Goal: Task Accomplishment & Management: Manage account settings

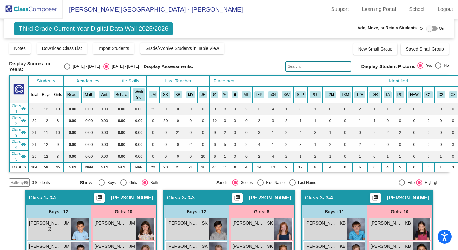
click at [28, 8] on img at bounding box center [31, 9] width 63 height 19
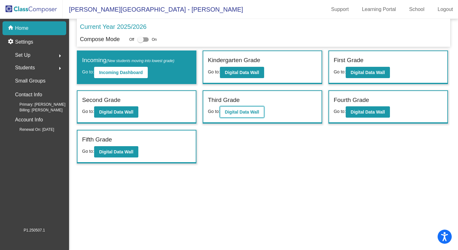
click at [232, 110] on b "Digital Data Wall" at bounding box center [242, 112] width 34 height 5
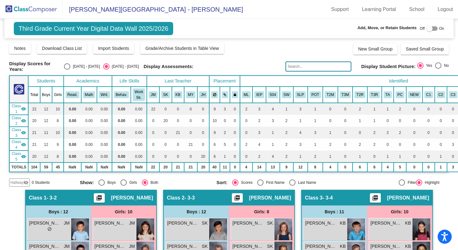
click at [427, 30] on div at bounding box center [430, 28] width 6 height 6
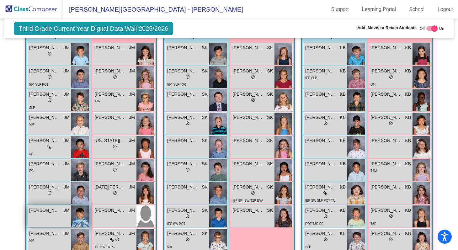
scroll to position [219, 0]
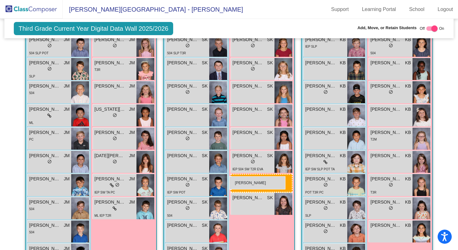
drag, startPoint x: 108, startPoint y: 185, endPoint x: 229, endPoint y: 176, distance: 121.2
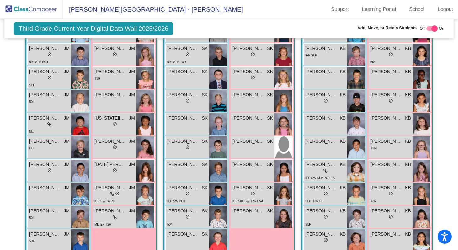
scroll to position [211, 0]
click at [432, 28] on div at bounding box center [435, 28] width 6 height 6
checkbox input "false"
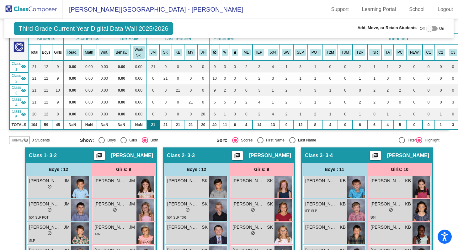
scroll to position [0, 0]
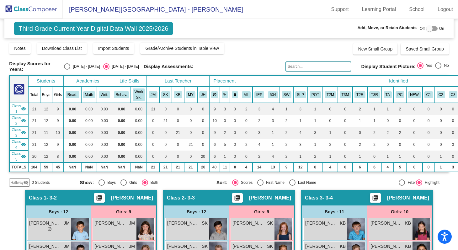
click at [32, 12] on img at bounding box center [31, 9] width 63 height 19
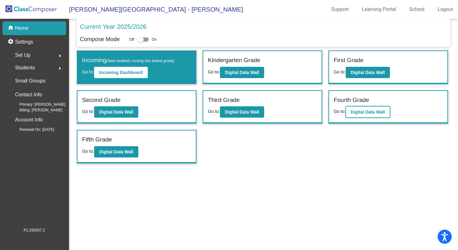
click at [364, 111] on b "Digital Data Wall" at bounding box center [368, 112] width 34 height 5
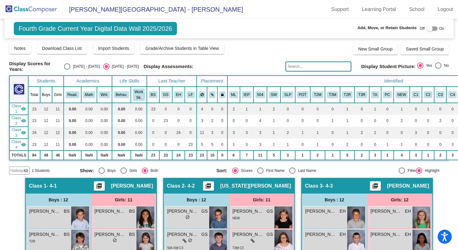
click at [24, 172] on mat-icon "visibility_off" at bounding box center [26, 170] width 5 height 5
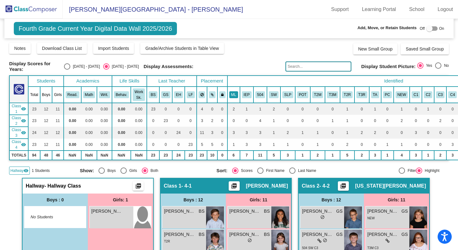
click at [235, 96] on button "ML" at bounding box center [233, 94] width 9 height 7
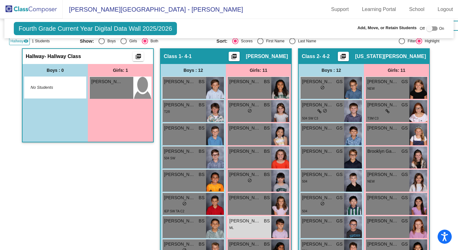
scroll to position [84, 0]
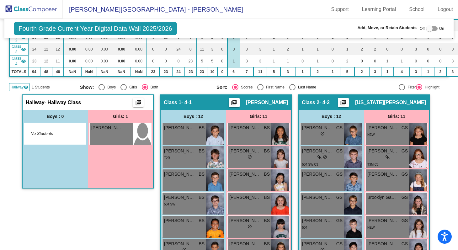
click at [99, 204] on div "Hallway - Hallway Class picture_as_pdf Add Student First Name Last Name Student…" at bounding box center [88, 252] width 132 height 317
click at [427, 30] on div at bounding box center [430, 28] width 6 height 6
checkbox input "true"
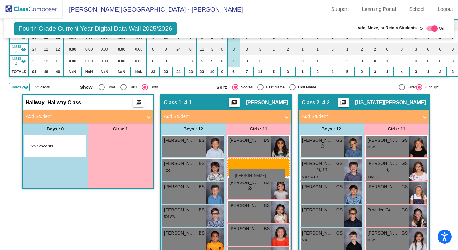
drag, startPoint x: 109, startPoint y: 142, endPoint x: 229, endPoint y: 169, distance: 123.5
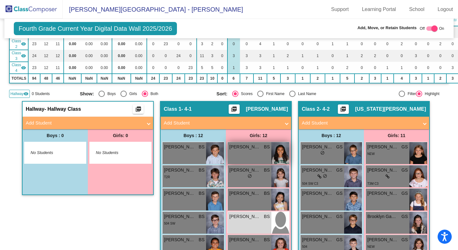
scroll to position [43, 0]
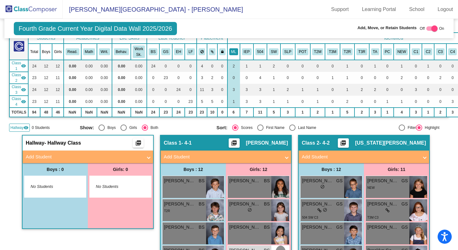
click at [236, 54] on th "ML" at bounding box center [234, 52] width 13 height 16
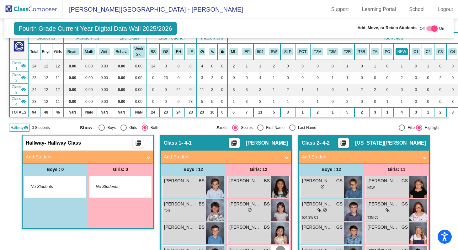
click at [404, 51] on button "NEW" at bounding box center [402, 51] width 13 height 7
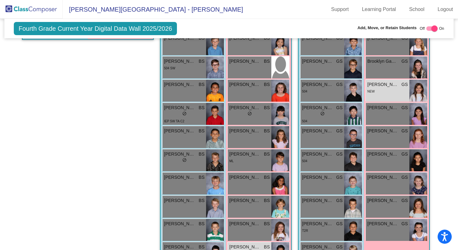
scroll to position [220, 0]
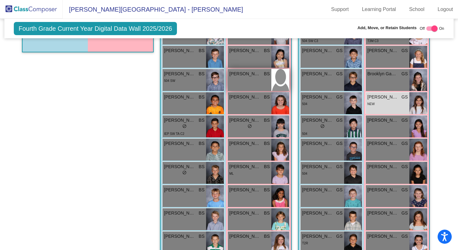
click at [257, 84] on div "Ariana Yun BS lock do_not_disturb_alt" at bounding box center [250, 80] width 44 height 22
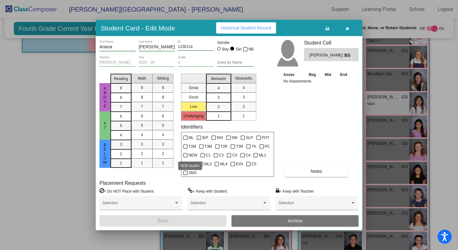
click at [191, 155] on span "NEW" at bounding box center [193, 156] width 9 height 8
click at [186, 158] on input "NEW" at bounding box center [185, 158] width 0 height 0
checkbox input "true"
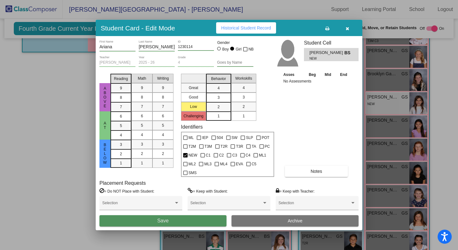
click at [185, 222] on button "Save" at bounding box center [163, 220] width 127 height 11
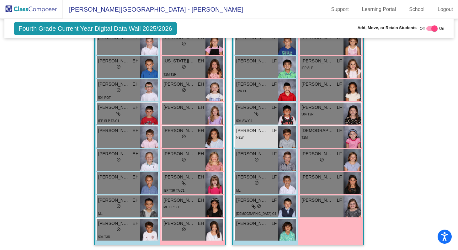
scroll to position [589, 0]
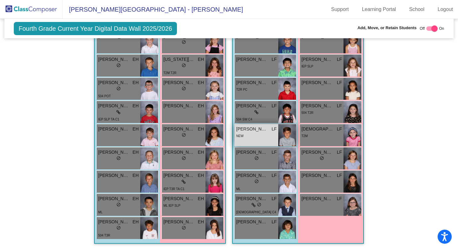
click at [264, 137] on div "Liam Baruch LF lock do_not_disturb_alt NEW" at bounding box center [257, 135] width 44 height 22
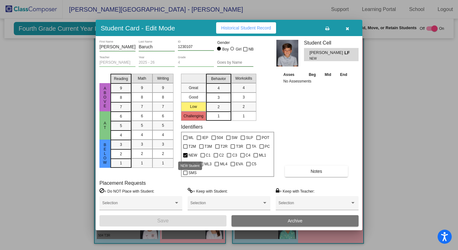
click at [188, 155] on label "NEW" at bounding box center [190, 156] width 14 height 8
click at [186, 158] on input "NEW" at bounding box center [185, 158] width 0 height 0
checkbox input "false"
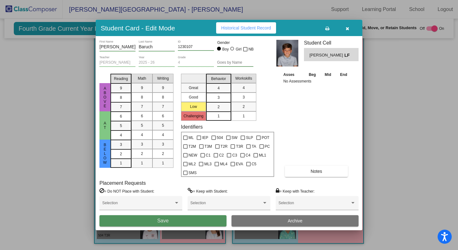
click at [184, 223] on button "Save" at bounding box center [163, 220] width 127 height 11
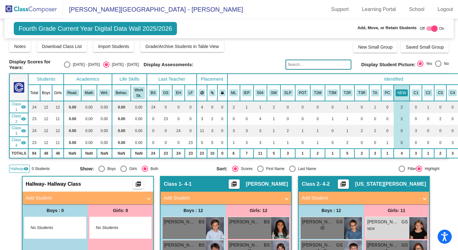
scroll to position [0, 0]
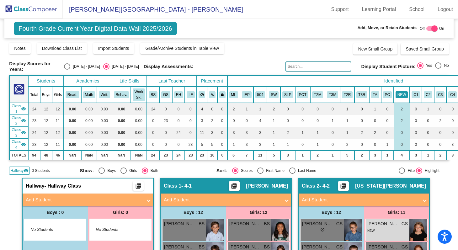
click at [404, 95] on button "NEW" at bounding box center [402, 94] width 13 height 7
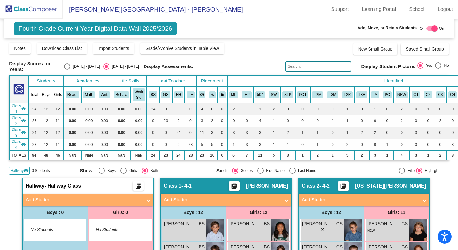
click at [51, 10] on img at bounding box center [31, 9] width 63 height 19
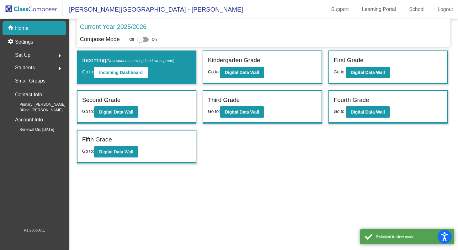
click at [219, 9] on mat-toolbar "Olive-Mary Stitt Elementary - Erin Support Learning Portal School Logout" at bounding box center [229, 9] width 458 height 19
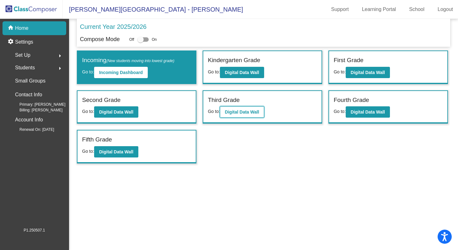
click at [246, 112] on b "Digital Data Wall" at bounding box center [242, 112] width 34 height 5
